Goal: Find specific page/section: Find specific page/section

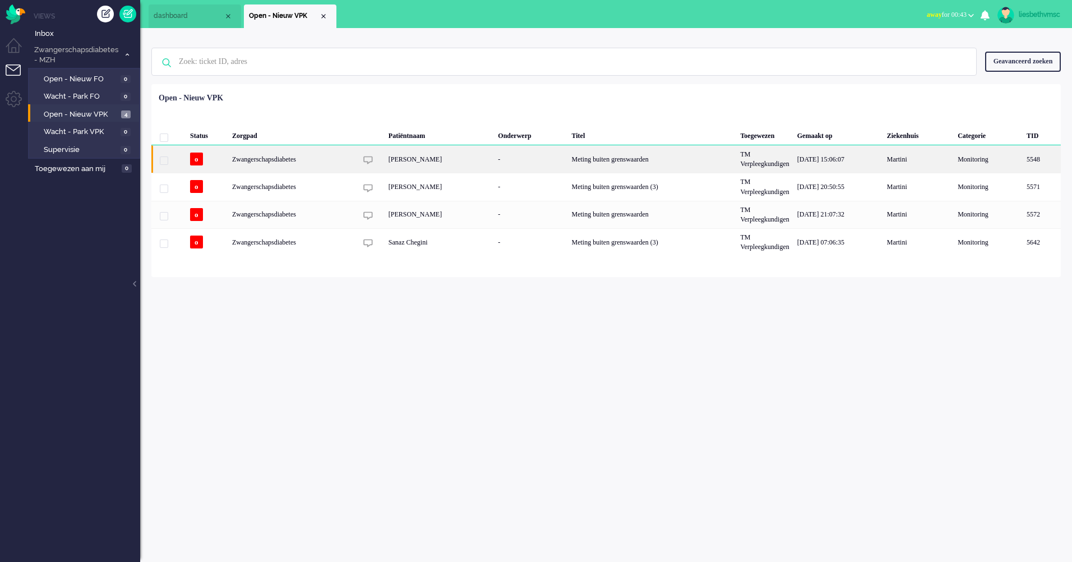
click at [568, 159] on div "Zwangerschapsdiabetes" at bounding box center [652, 158] width 169 height 27
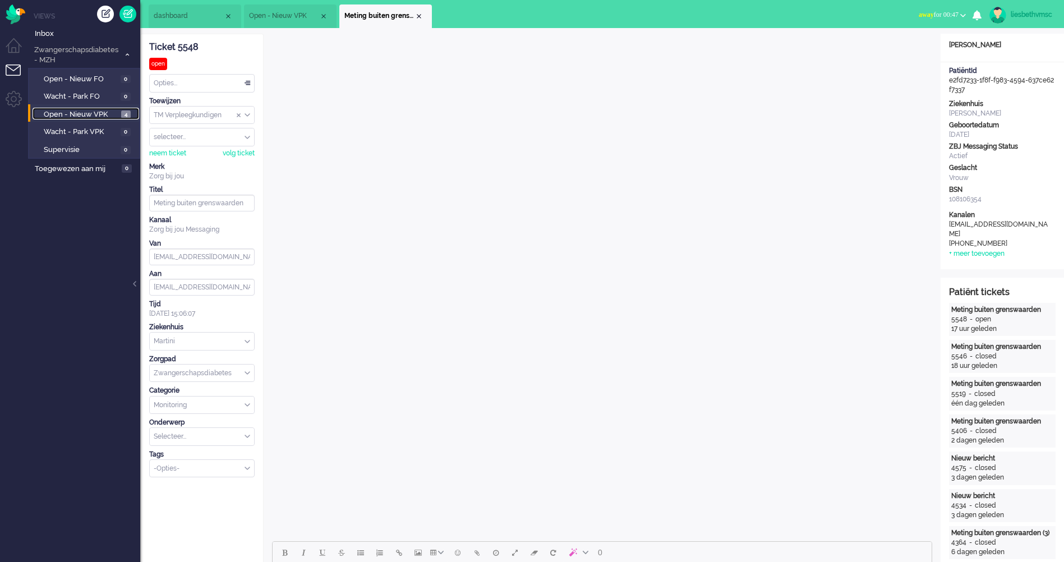
click at [86, 113] on span "Open - Nieuw VPK" at bounding box center [81, 114] width 75 height 11
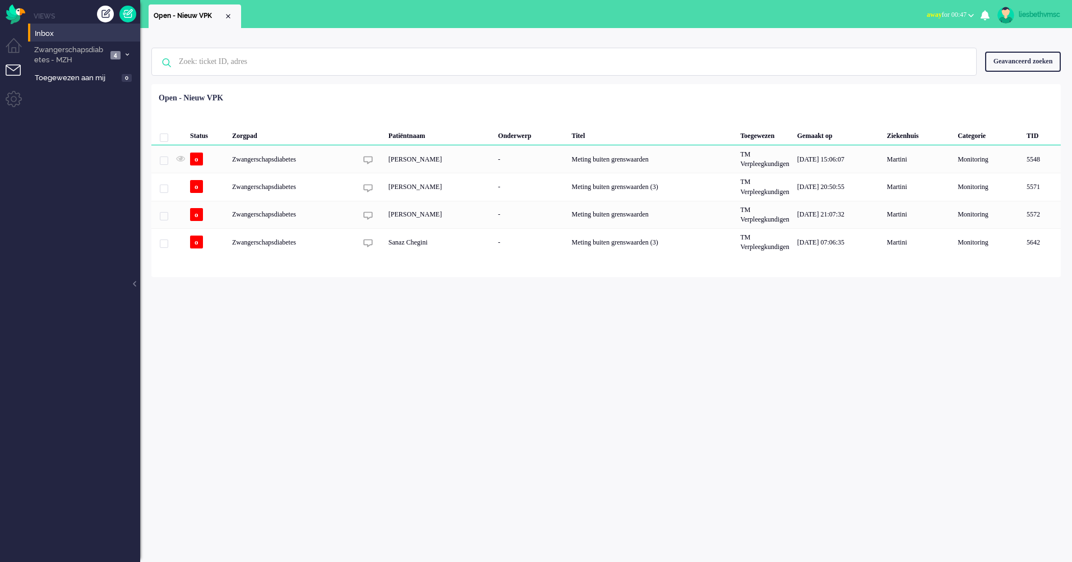
click at [426, 312] on div "Geen zoekresultaten Probeer nog eens Geavanceerd zoeken Geavanceerd zoeken Tick…" at bounding box center [606, 295] width 932 height 534
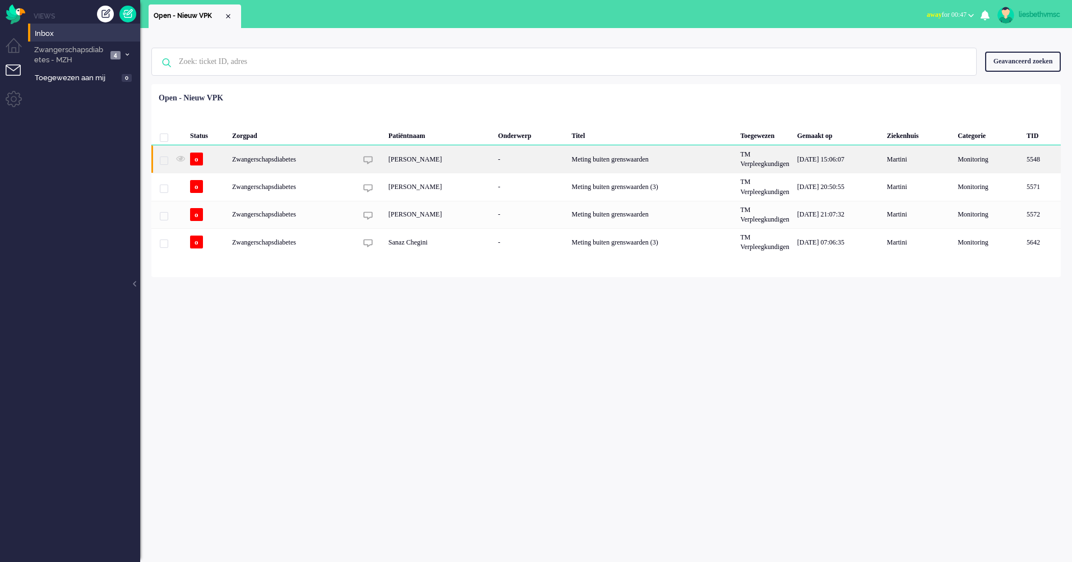
click at [568, 157] on div "Zwangerschapsdiabetes" at bounding box center [652, 158] width 169 height 27
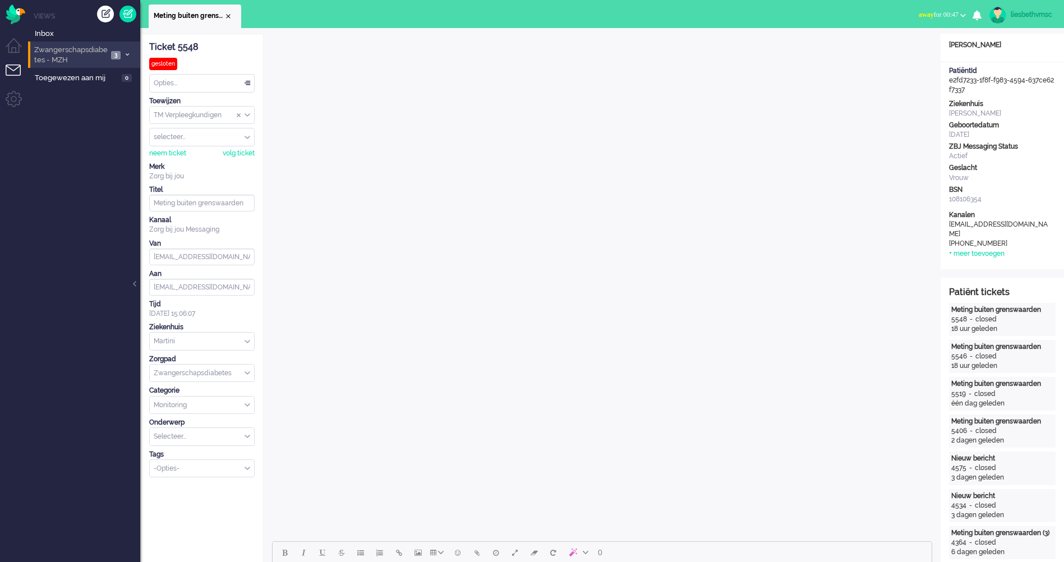
click at [59, 54] on span "Zwangerschapsdiabetes - MZH" at bounding box center [70, 55] width 75 height 21
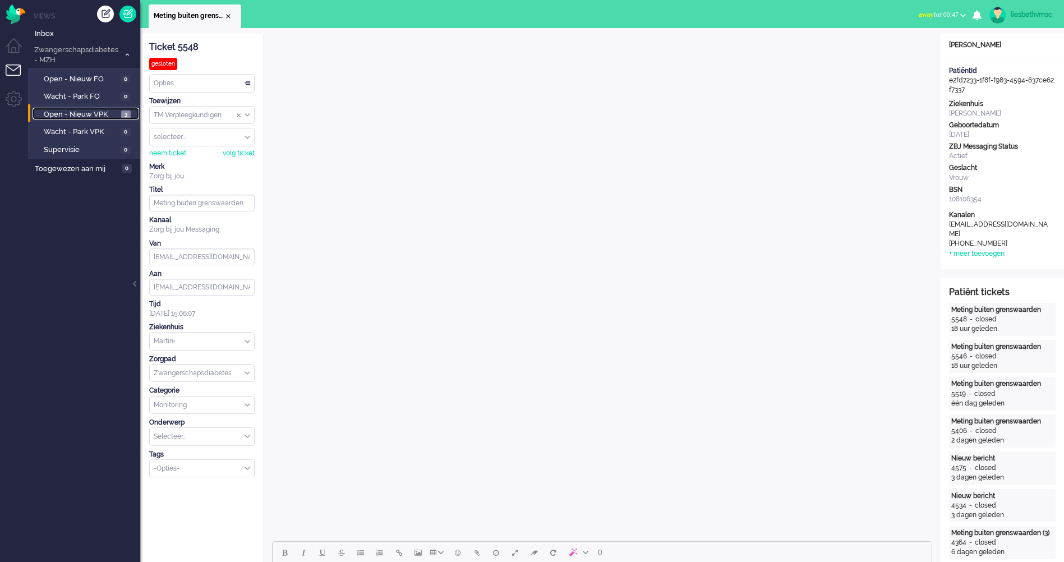
click at [76, 112] on span "Open - Nieuw VPK" at bounding box center [81, 114] width 75 height 11
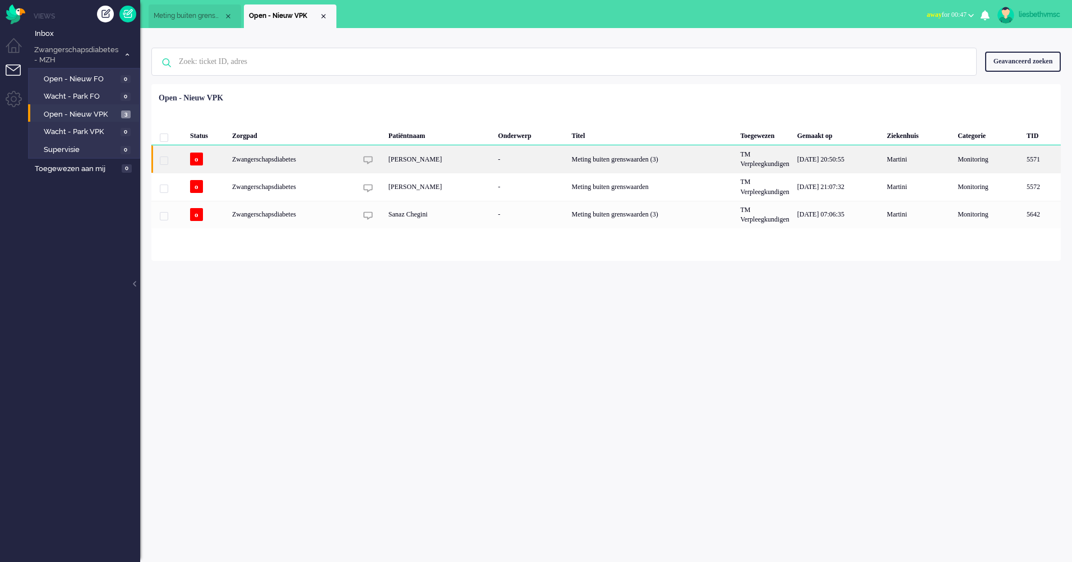
click at [405, 158] on div "Erma Stuut" at bounding box center [440, 158] width 110 height 27
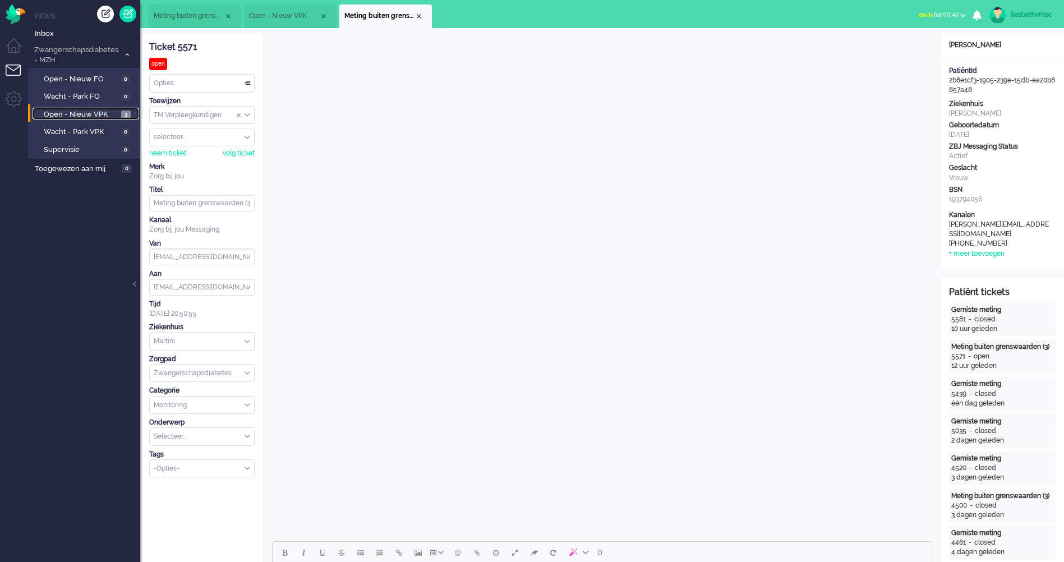
click at [88, 110] on span "Open - Nieuw VPK" at bounding box center [81, 114] width 75 height 11
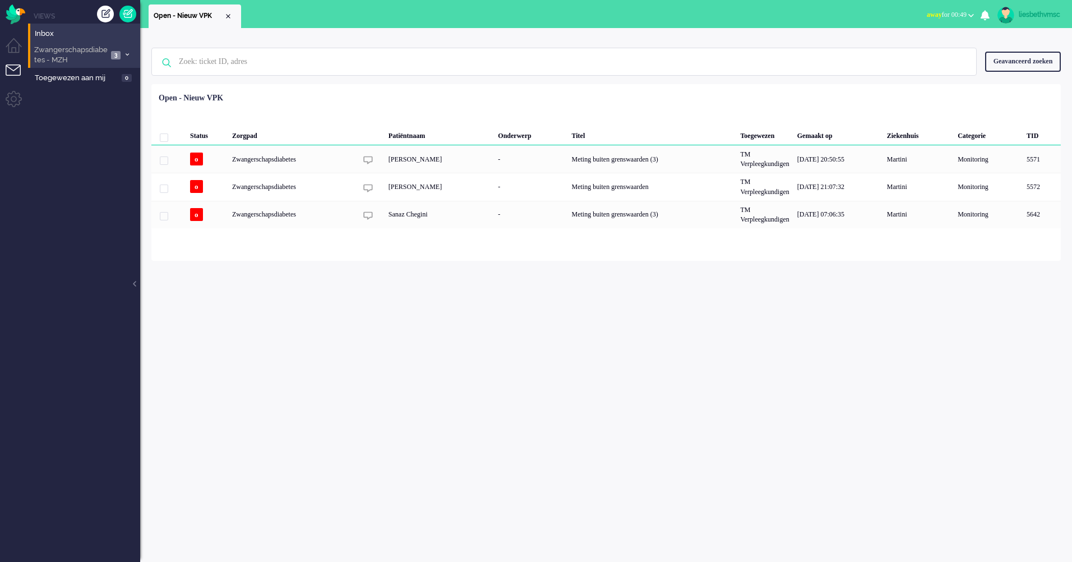
click at [53, 51] on span "Zwangerschapsdiabetes - MZH" at bounding box center [70, 55] width 75 height 21
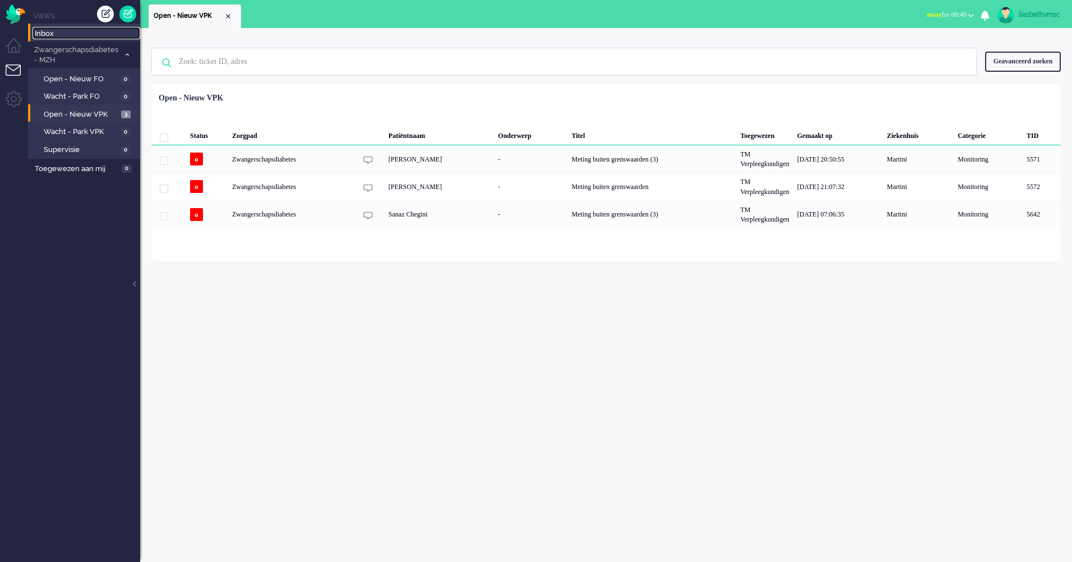
click at [108, 33] on span "Inbox" at bounding box center [87, 34] width 105 height 11
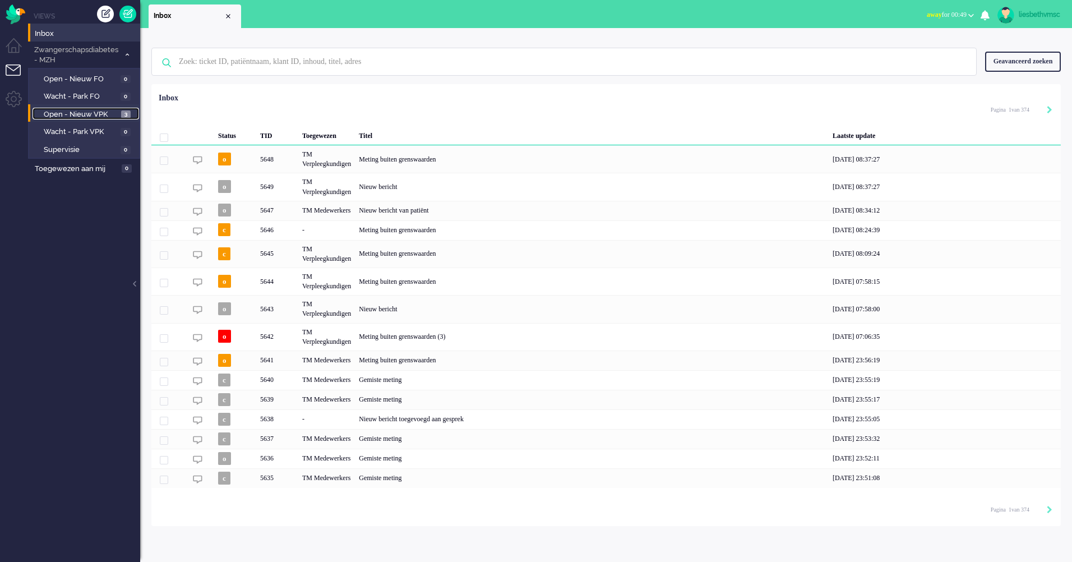
click at [76, 114] on span "Open - Nieuw VPK" at bounding box center [81, 114] width 75 height 11
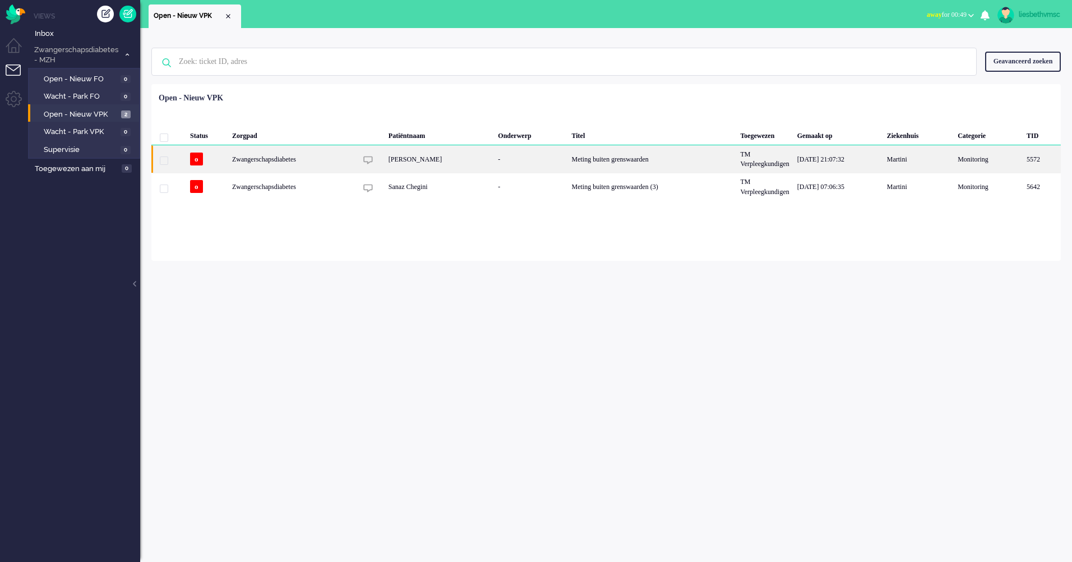
click at [568, 161] on div "Zwangerschapsdiabetes" at bounding box center [652, 158] width 169 height 27
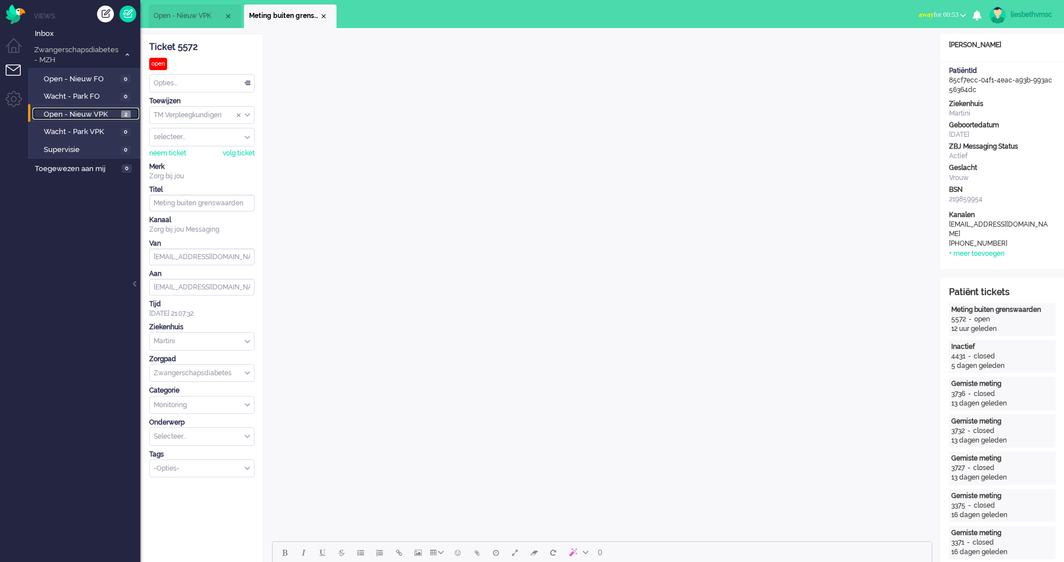
click at [68, 112] on span "Open - Nieuw VPK" at bounding box center [81, 114] width 75 height 11
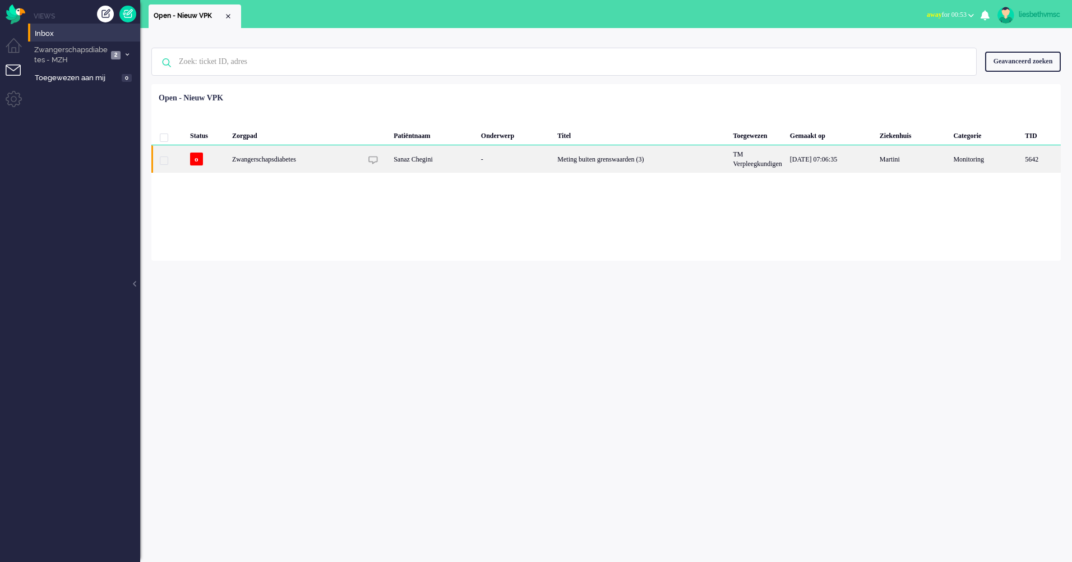
click at [554, 160] on div "Zwangerschapsdiabetes" at bounding box center [642, 158] width 176 height 27
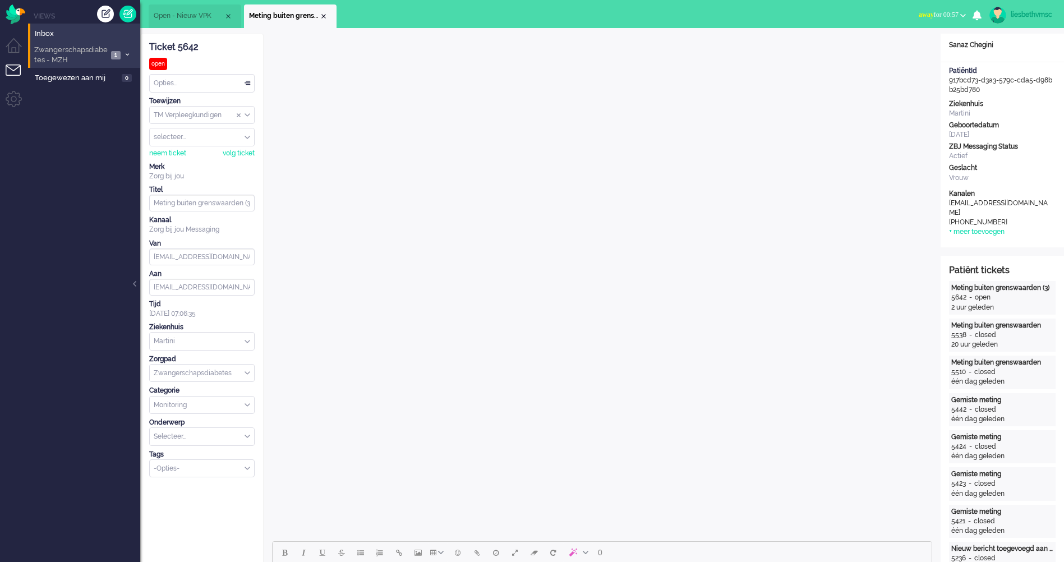
click at [63, 57] on span "Zwangerschapsdiabetes - MZH" at bounding box center [70, 55] width 75 height 21
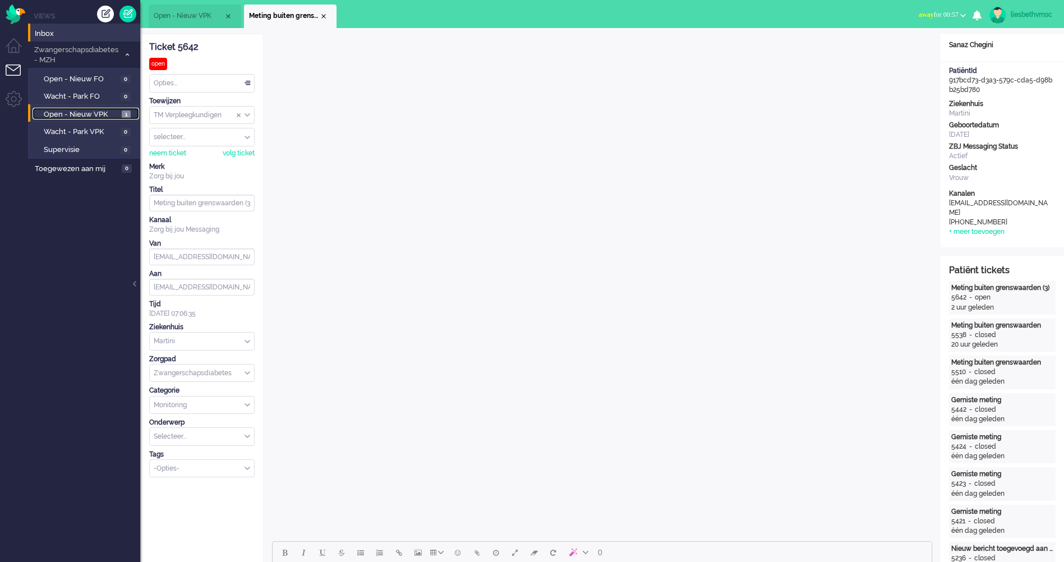
click at [61, 110] on span "Open - Nieuw VPK" at bounding box center [81, 114] width 75 height 11
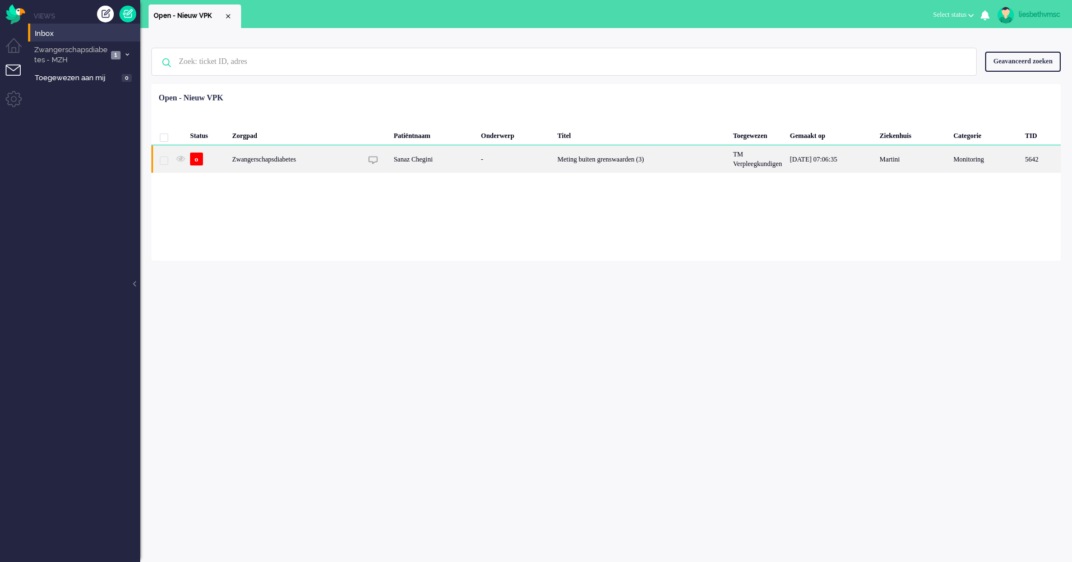
click at [554, 163] on div "Zwangerschapsdiabetes" at bounding box center [642, 158] width 176 height 27
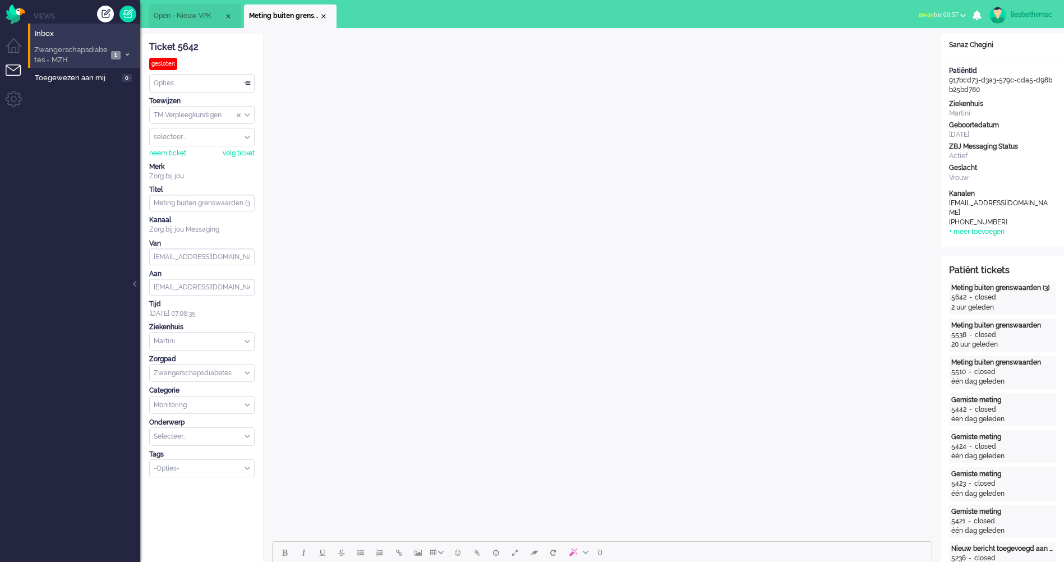
click at [78, 56] on span "Zwangerschapsdiabetes - MZH" at bounding box center [70, 55] width 75 height 21
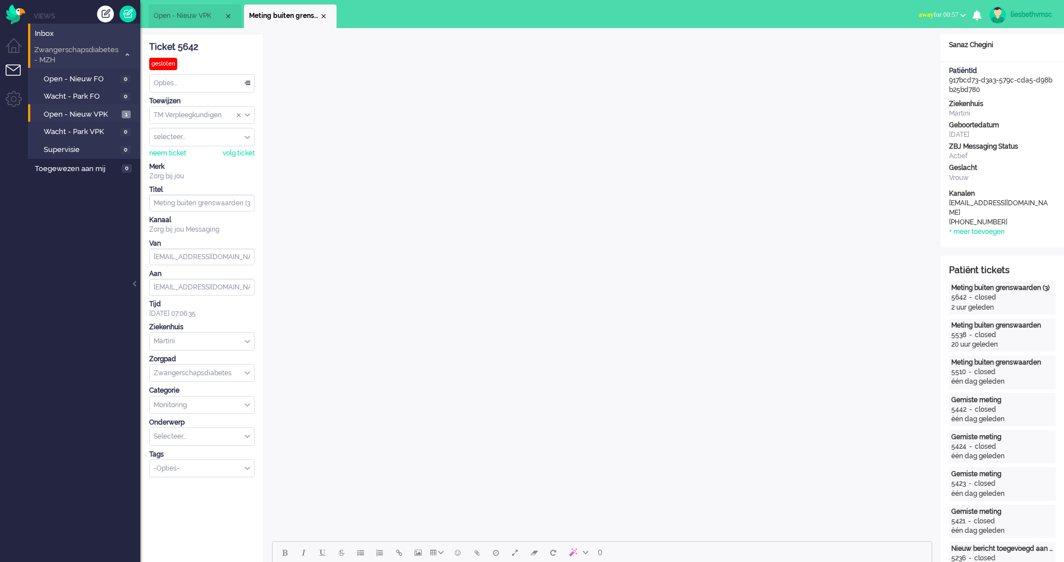
click at [80, 49] on span "Zwangerschapsdiabetes - MZH" at bounding box center [76, 55] width 87 height 21
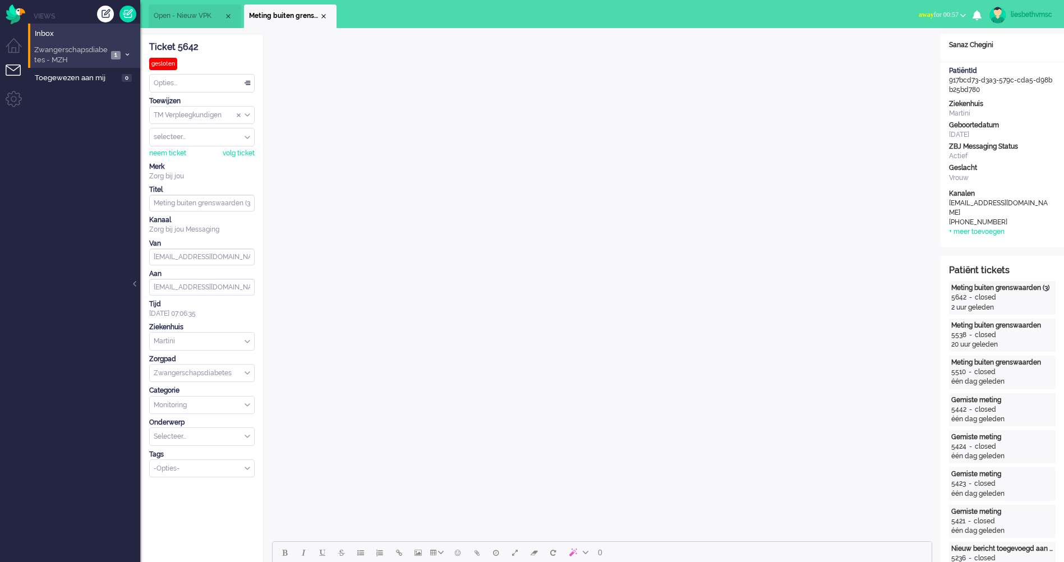
click at [80, 49] on span "Zwangerschapsdiabetes - MZH" at bounding box center [70, 55] width 75 height 21
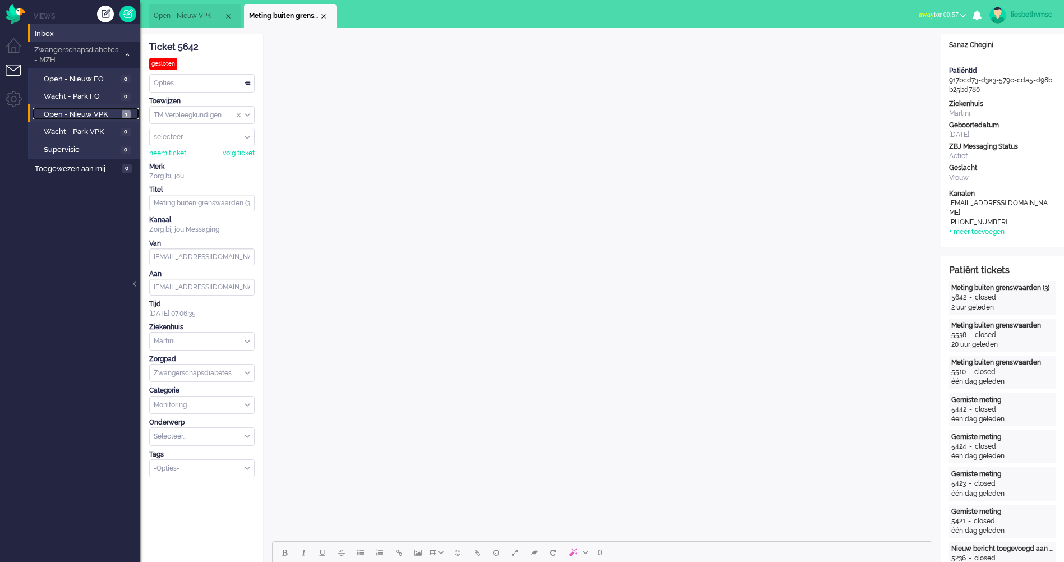
click at [76, 114] on span "Open - Nieuw VPK" at bounding box center [81, 114] width 75 height 11
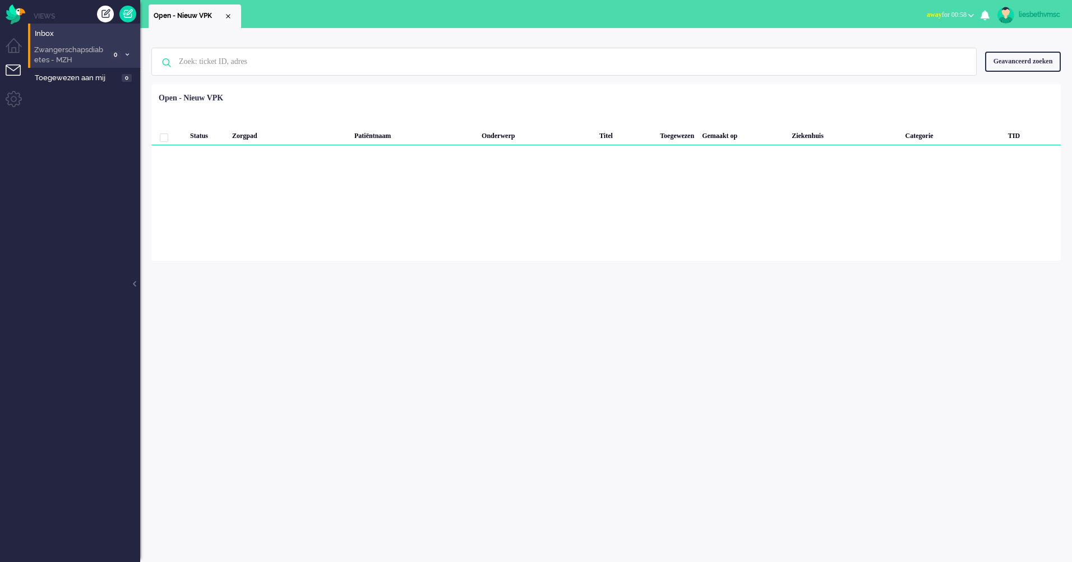
click at [128, 53] on icon at bounding box center [127, 55] width 3 height 4
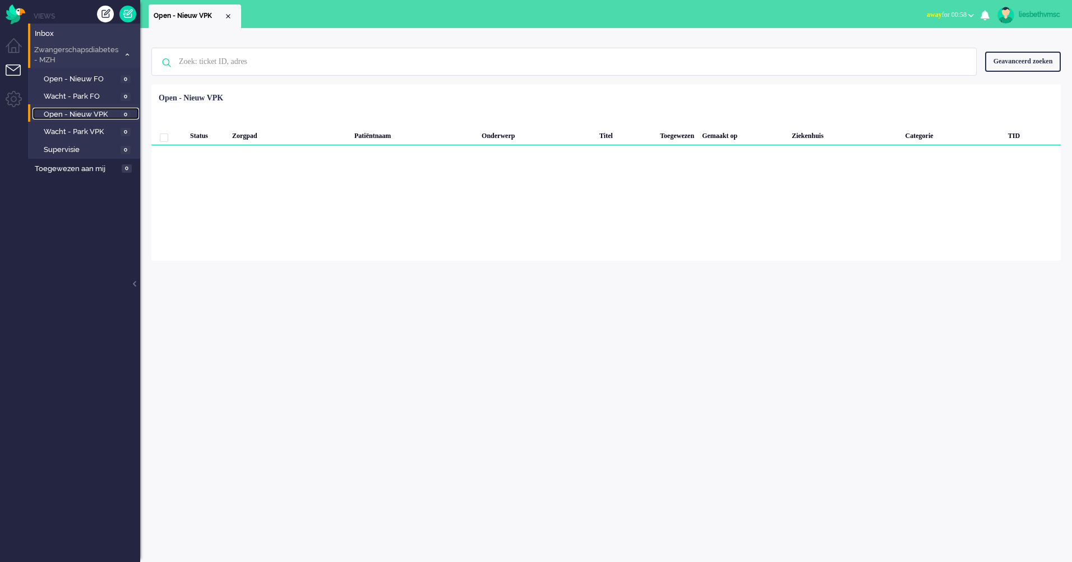
click at [89, 112] on span "Open - Nieuw VPK" at bounding box center [81, 114] width 74 height 11
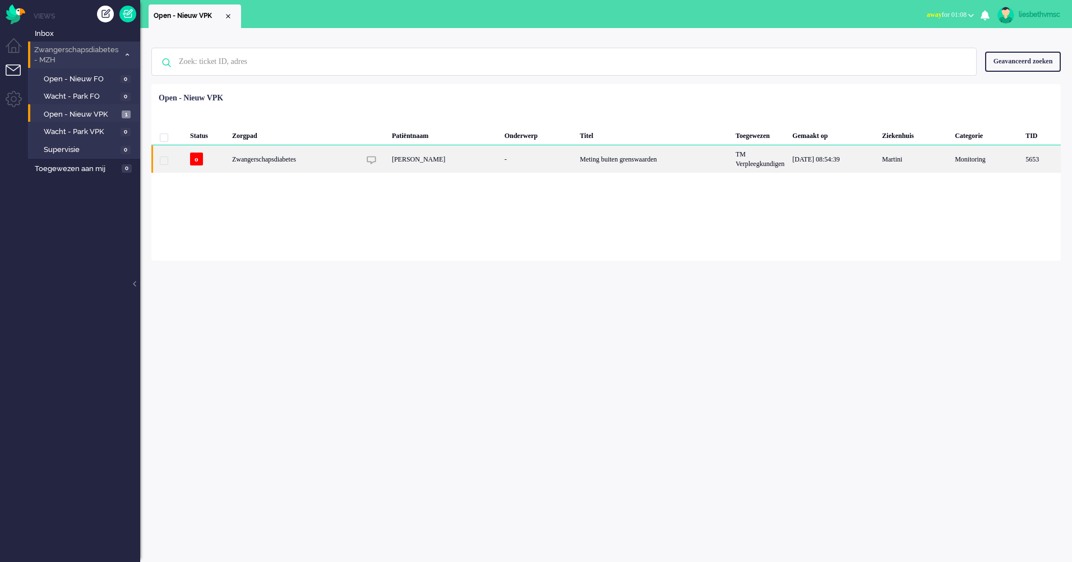
click at [576, 160] on div "Zwangerschapsdiabetes" at bounding box center [654, 158] width 156 height 27
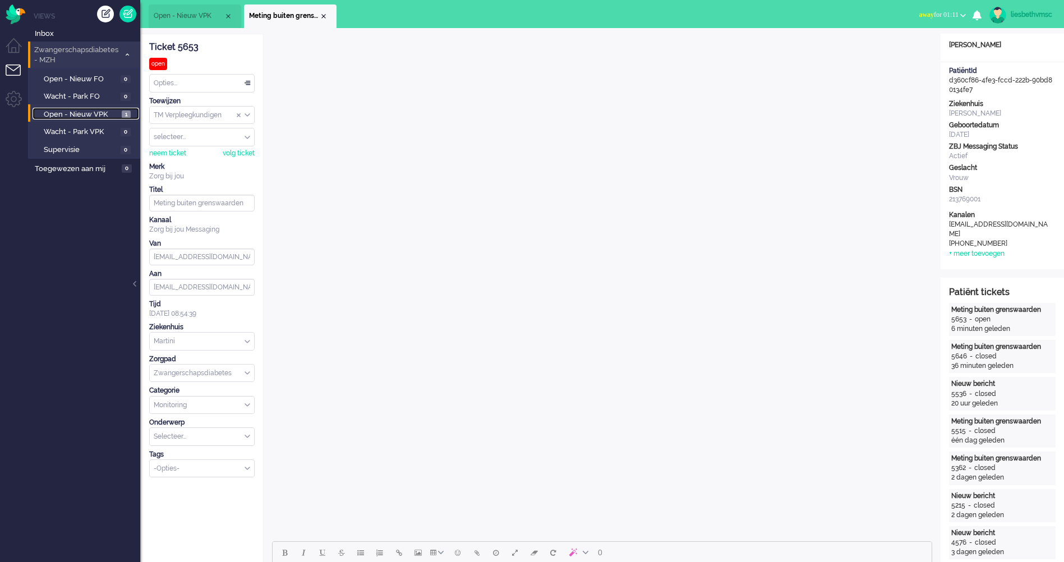
click at [66, 113] on span "Open - Nieuw VPK" at bounding box center [81, 114] width 75 height 11
